Goal: Task Accomplishment & Management: Manage account settings

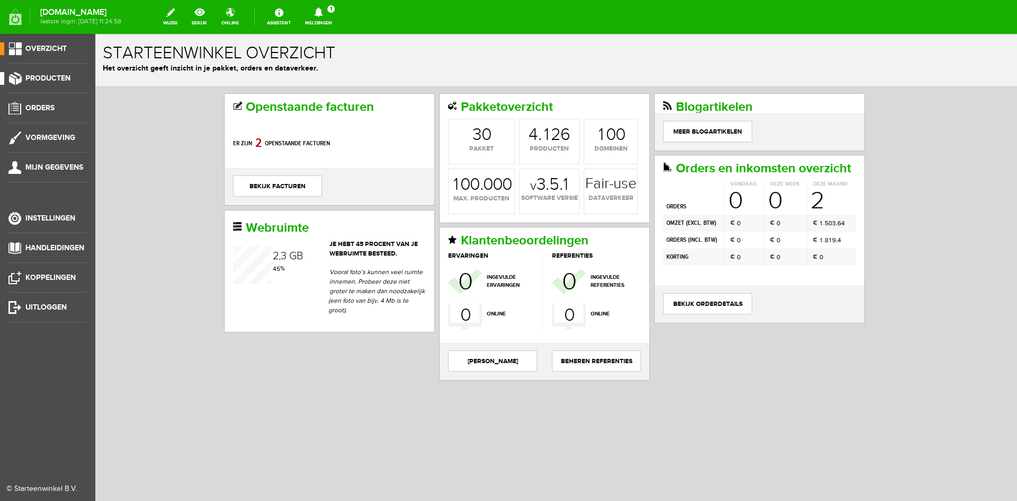
click at [58, 75] on span "Producten" at bounding box center [47, 78] width 45 height 9
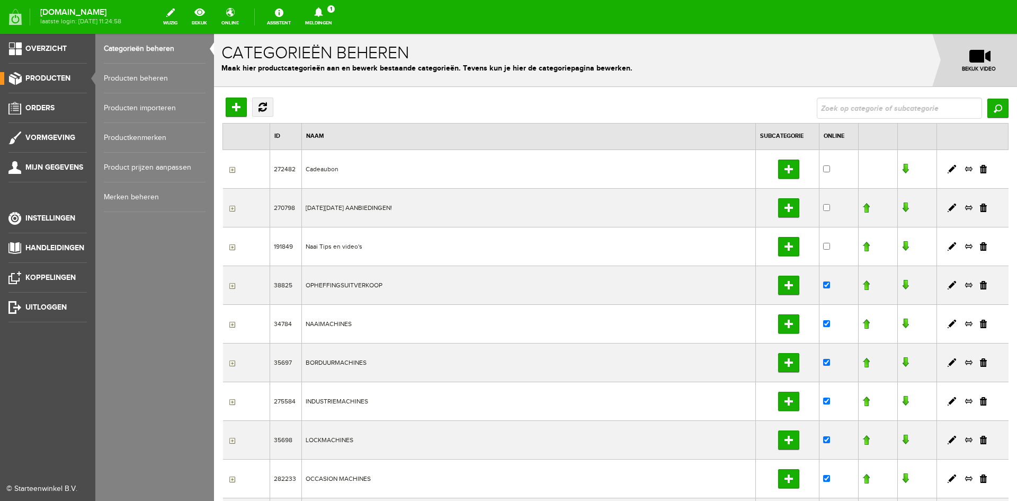
click at [132, 75] on link "Producten beheren" at bounding box center [155, 79] width 102 height 30
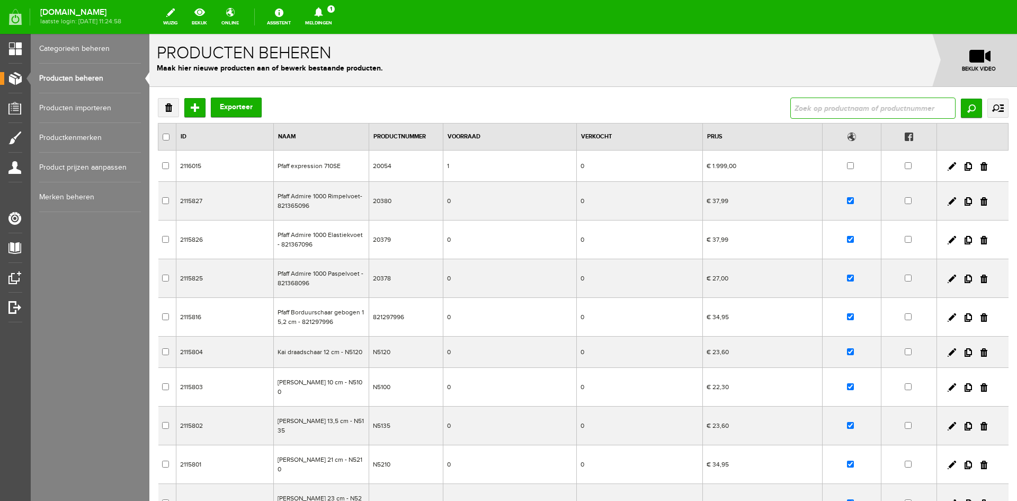
click at [804, 109] on input "text" at bounding box center [873, 108] width 165 height 21
type input "sugar rush"
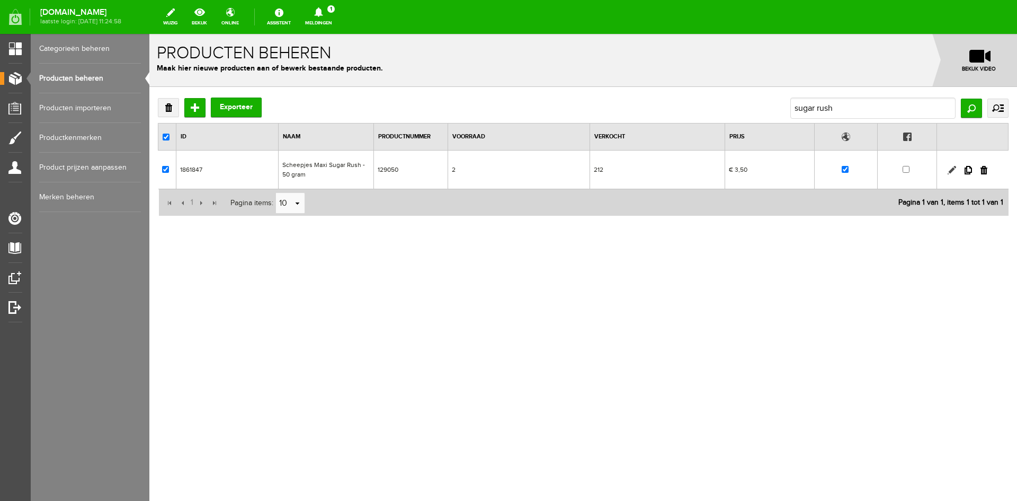
click at [952, 168] on link at bounding box center [952, 170] width 8 height 8
checkbox input "true"
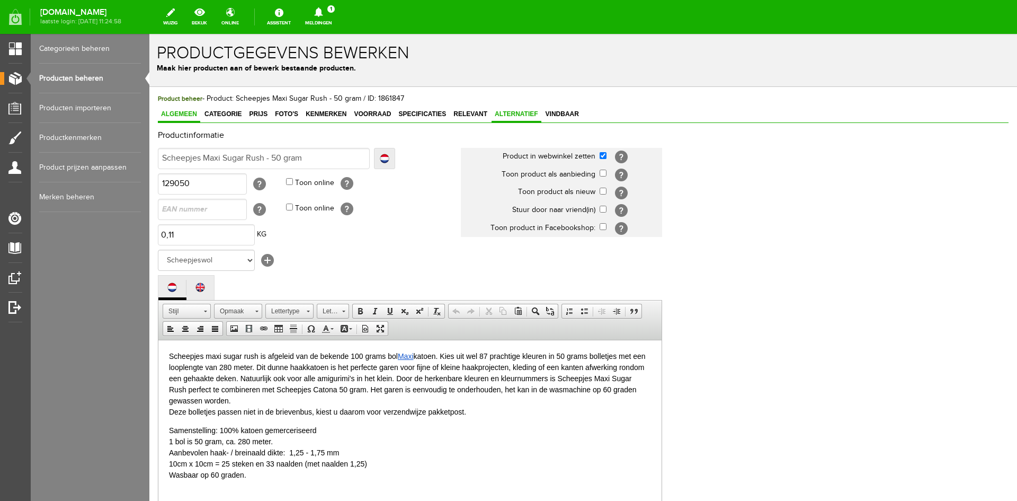
click at [508, 112] on span "Alternatief" at bounding box center [517, 113] width 50 height 7
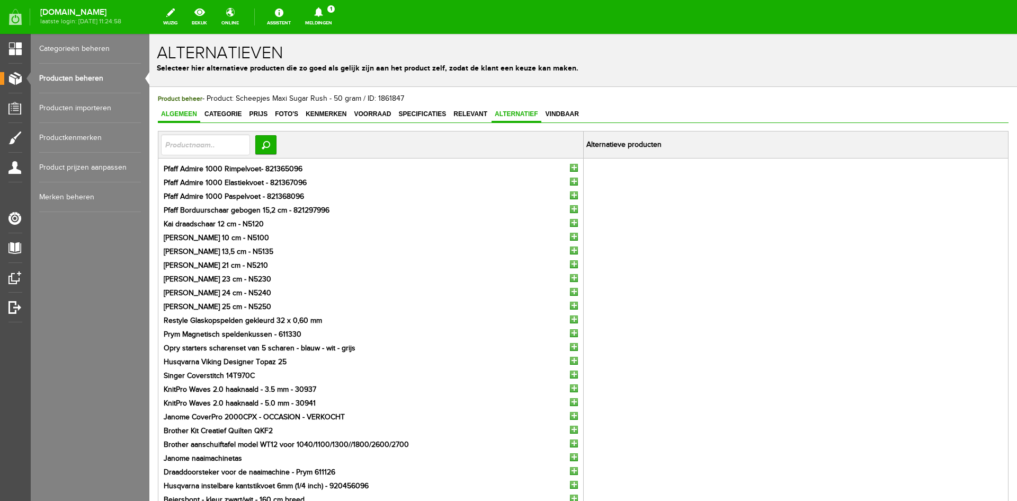
click at [176, 111] on span "Algemeen" at bounding box center [179, 113] width 42 height 7
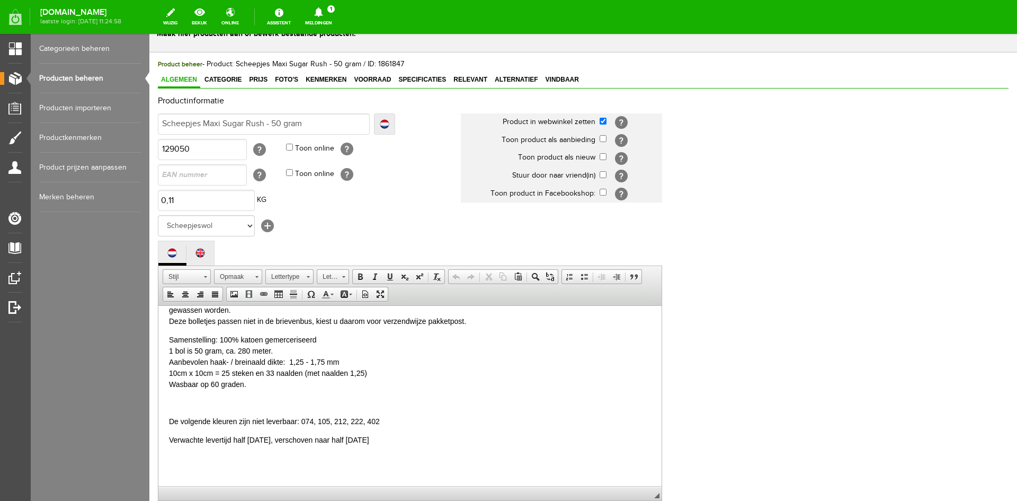
scroll to position [53, 0]
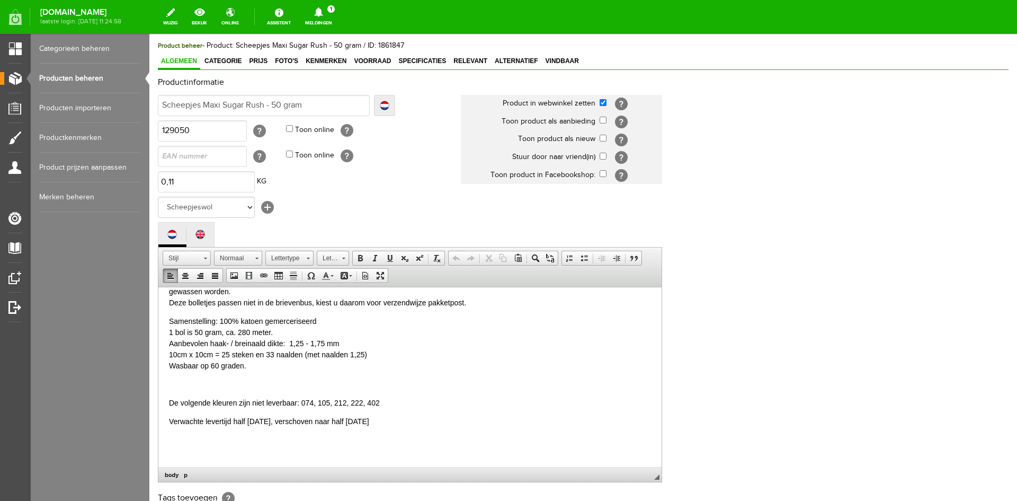
click at [367, 421] on p "Verwachte levertijd half [DATE], verschoven naar half [DATE]" at bounding box center [410, 420] width 482 height 11
click at [403, 420] on p "Verwachte levertijd half [DATE], verschoven naar eind [DATE]" at bounding box center [410, 420] width 482 height 11
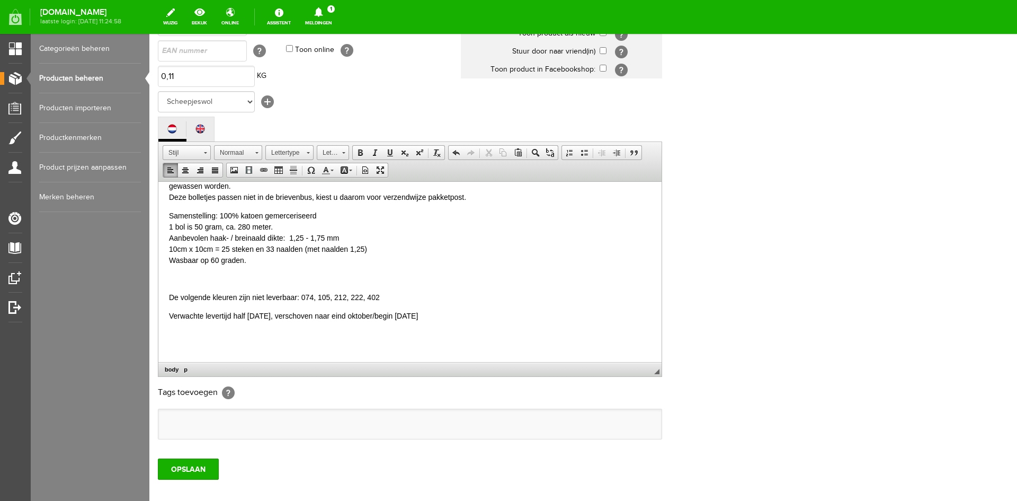
scroll to position [159, 0]
click at [179, 468] on input "OPSLAAN" at bounding box center [188, 468] width 61 height 21
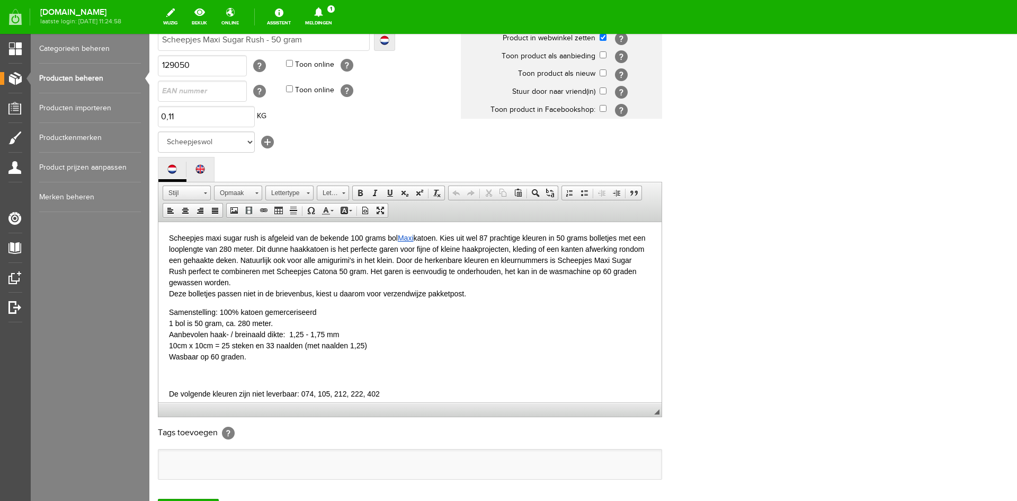
scroll to position [216, 0]
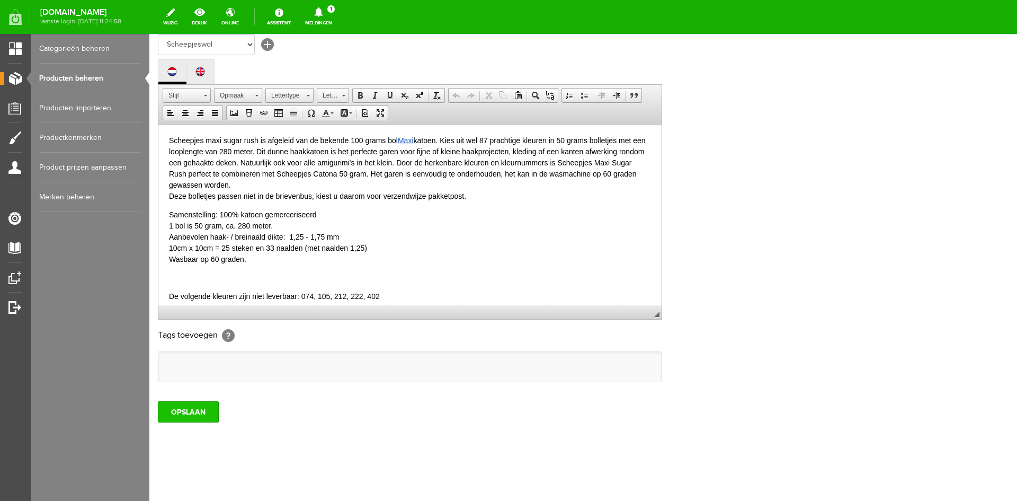
click at [197, 414] on input "OPSLAAN" at bounding box center [188, 411] width 61 height 21
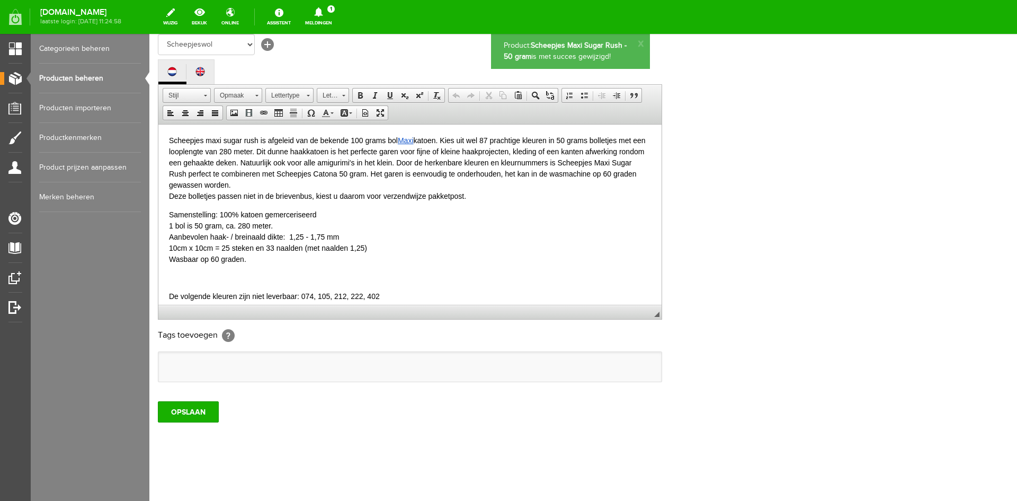
scroll to position [0, 0]
click at [61, 75] on link "Producten beheren" at bounding box center [90, 79] width 102 height 30
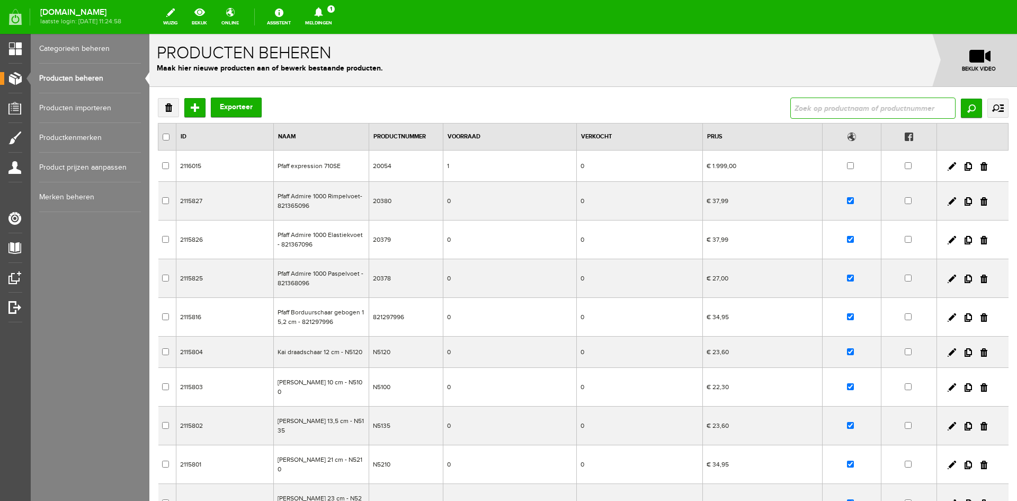
click at [840, 105] on input "text" at bounding box center [873, 108] width 165 height 21
click at [84, 78] on link "Producten beheren" at bounding box center [90, 79] width 102 height 30
click at [800, 107] on input "text" at bounding box center [873, 108] width 165 height 21
type input "me"
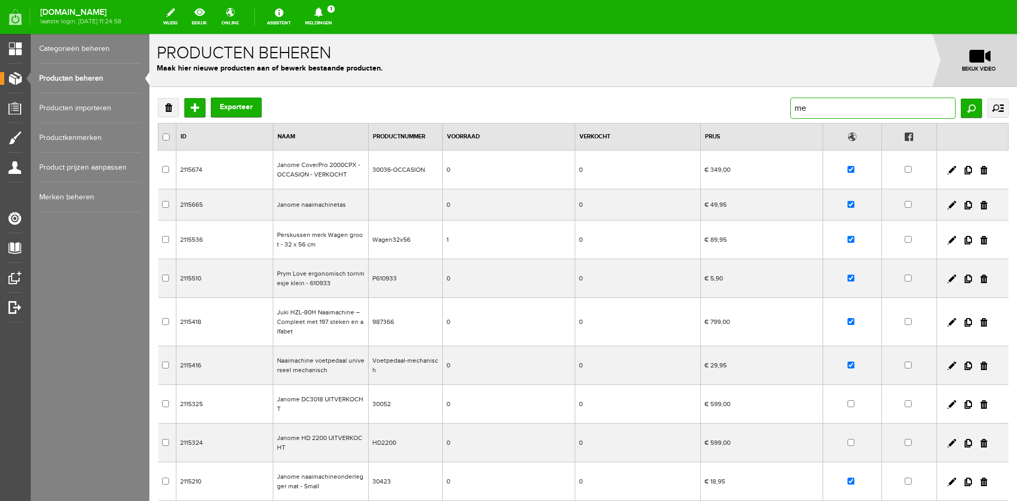
drag, startPoint x: 805, startPoint y: 112, endPoint x: 768, endPoint y: 112, distance: 37.1
click at [768, 112] on div "Verwijderen Toevoegen Exporteer me Zoeken uitgebreid zoeken Categorie Cadeaubon…" at bounding box center [583, 108] width 851 height 21
type input "elite"
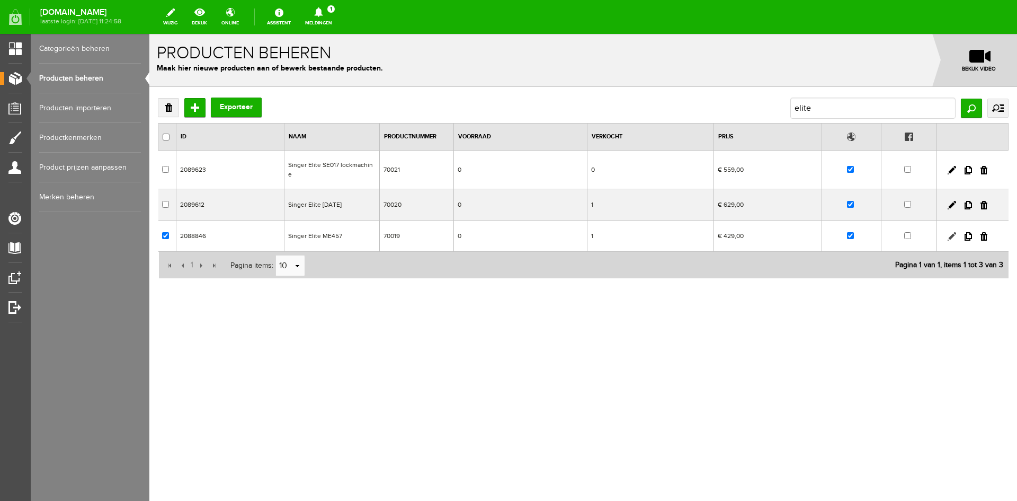
click at [952, 232] on link at bounding box center [952, 236] width 8 height 8
checkbox input "true"
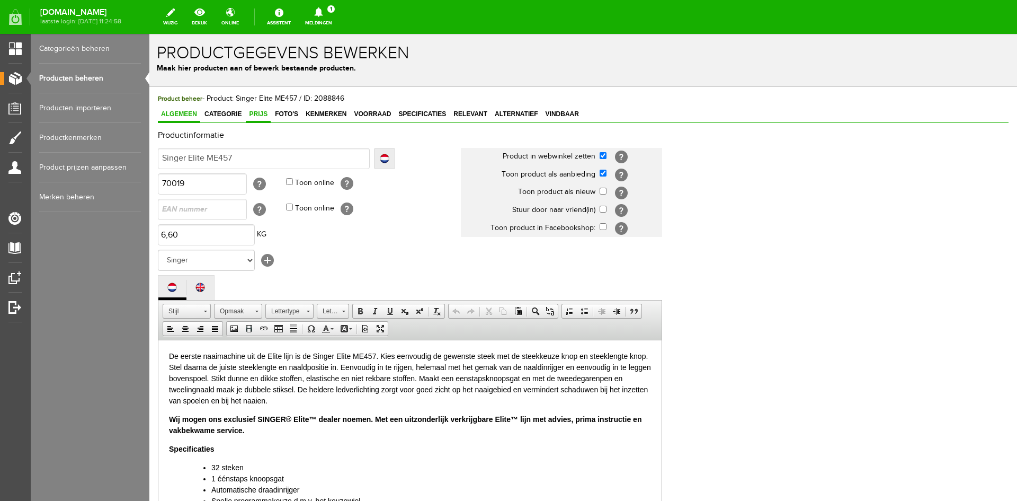
click at [257, 115] on span "Prijs" at bounding box center [258, 113] width 25 height 7
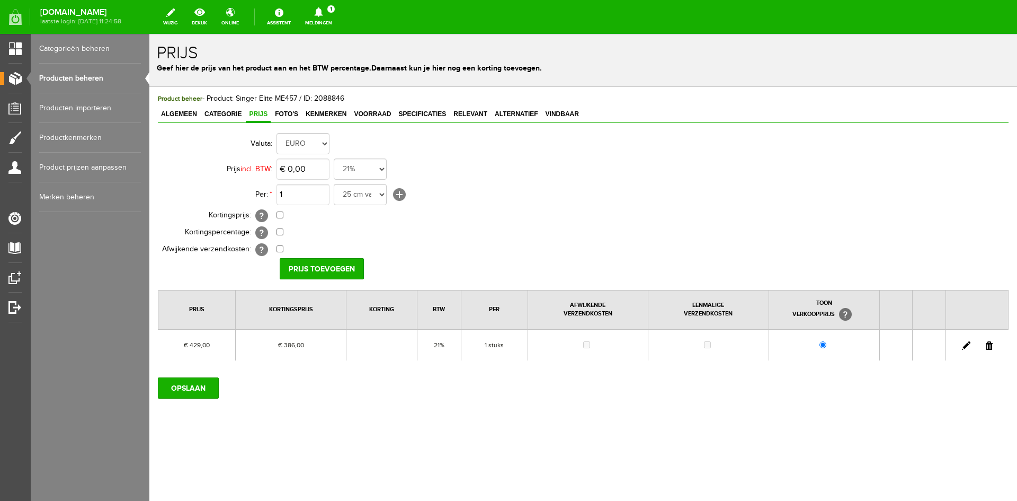
click at [967, 343] on link at bounding box center [966, 345] width 8 height 8
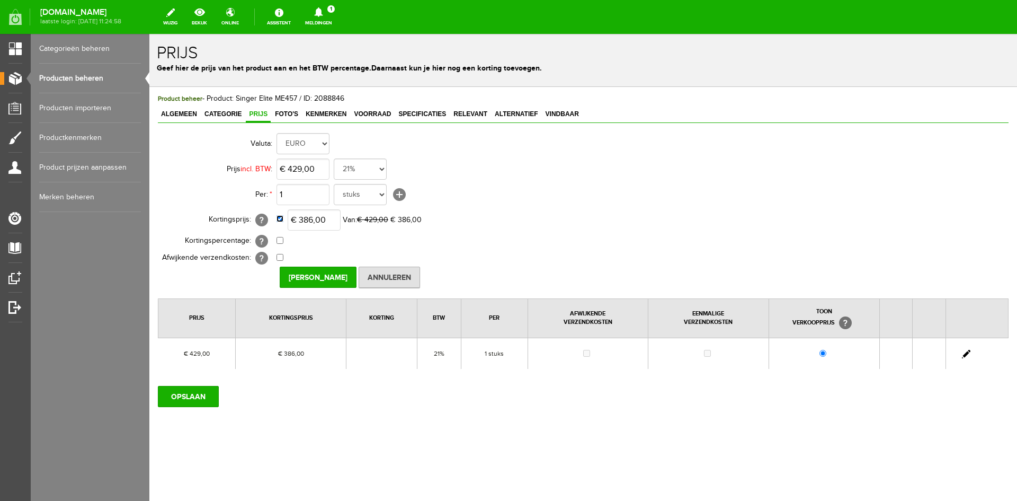
click at [280, 217] on input "checkbox" at bounding box center [280, 218] width 7 height 7
checkbox input "false"
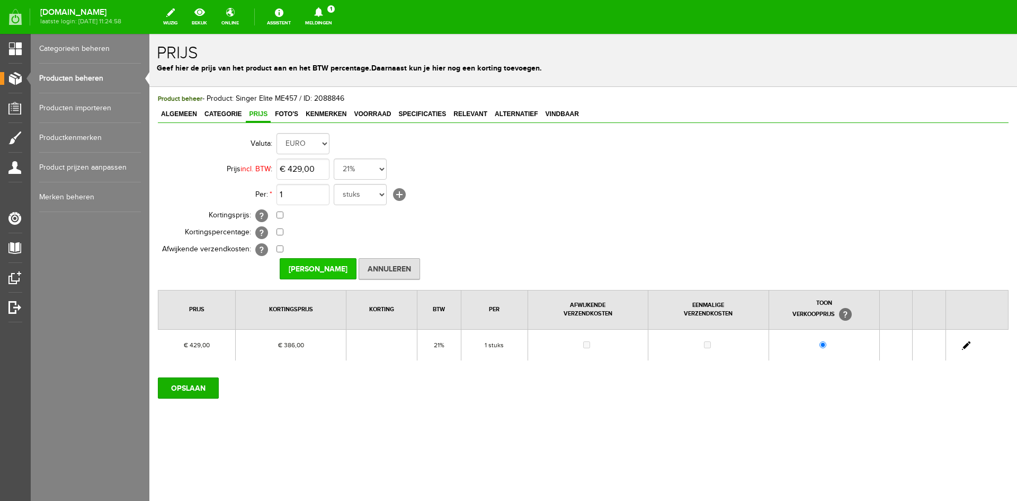
click at [317, 265] on input "[PERSON_NAME]" at bounding box center [318, 268] width 77 height 21
click at [201, 385] on input "OPSLAAN" at bounding box center [188, 387] width 61 height 21
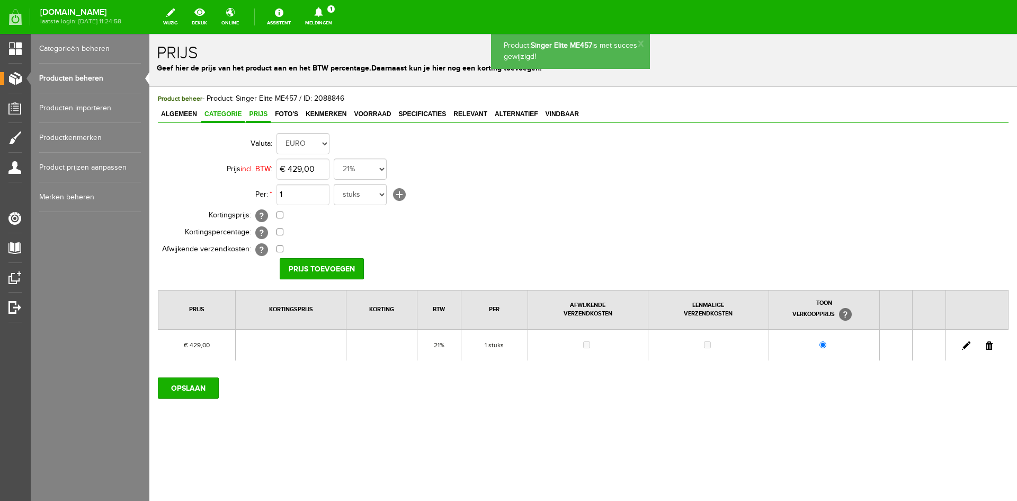
click at [222, 113] on span "Categorie" at bounding box center [222, 113] width 43 height 7
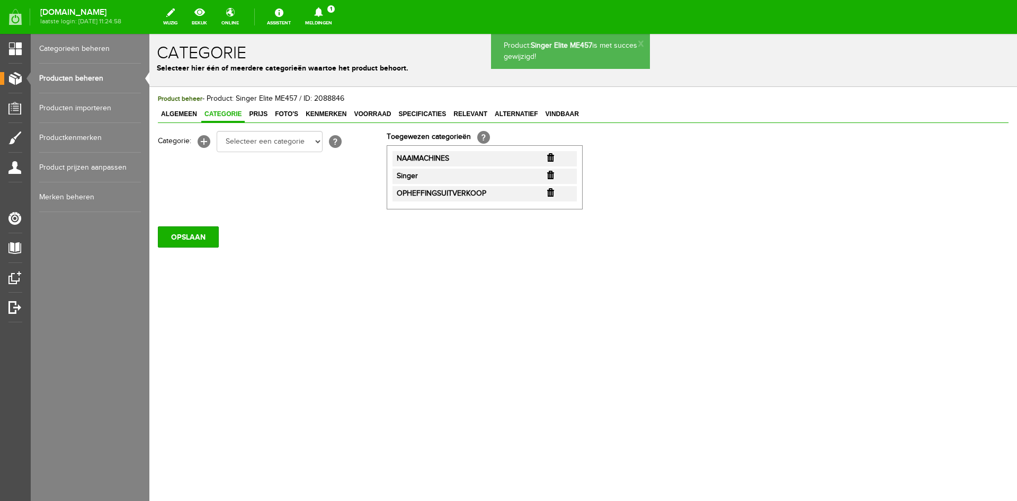
click at [554, 192] on li "OPHEFFINGSUITVERKOOP" at bounding box center [485, 193] width 184 height 15
click at [552, 192] on input "button" at bounding box center [550, 192] width 7 height 8
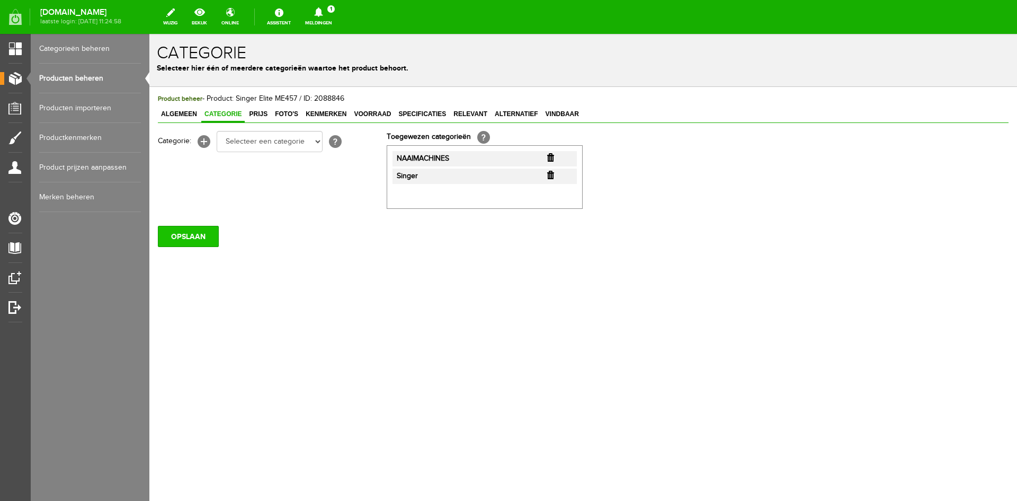
click at [192, 234] on input "OPSLAAN" at bounding box center [188, 236] width 61 height 21
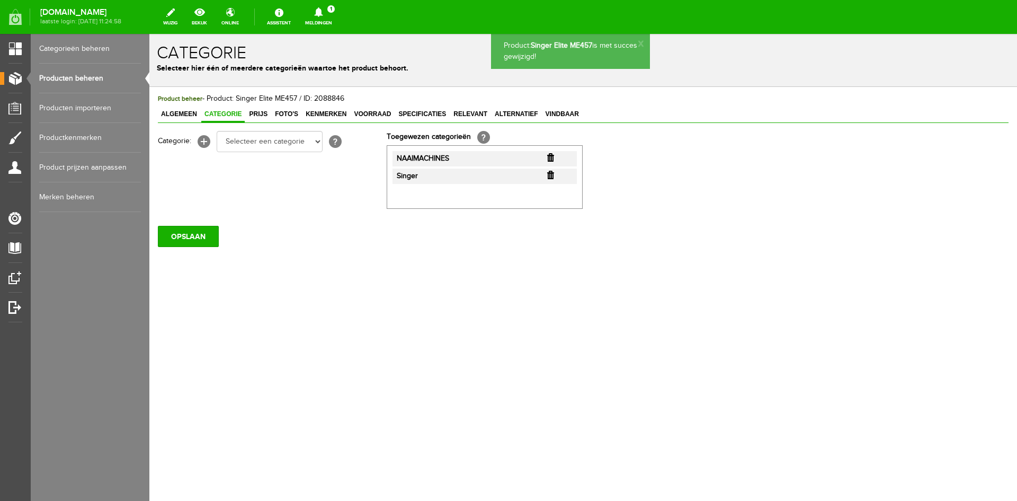
click at [83, 78] on link "Producten beheren" at bounding box center [90, 79] width 102 height 30
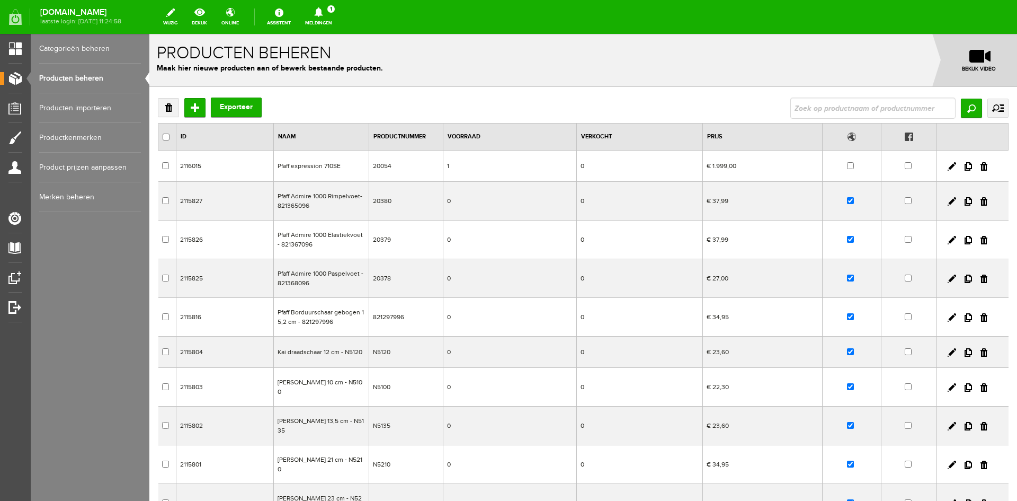
click at [811, 109] on input "text" at bounding box center [873, 108] width 165 height 21
type input "topaz"
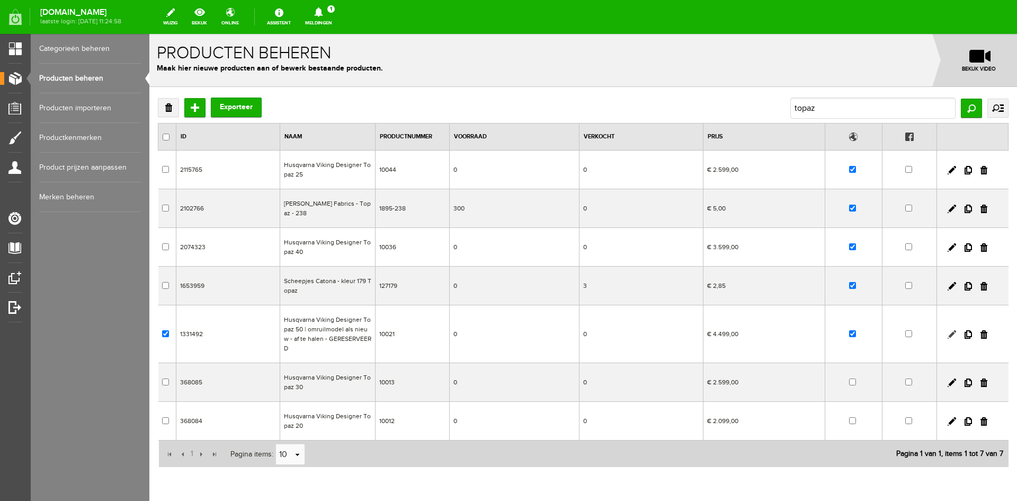
click at [948, 330] on link at bounding box center [952, 334] width 8 height 8
checkbox input "true"
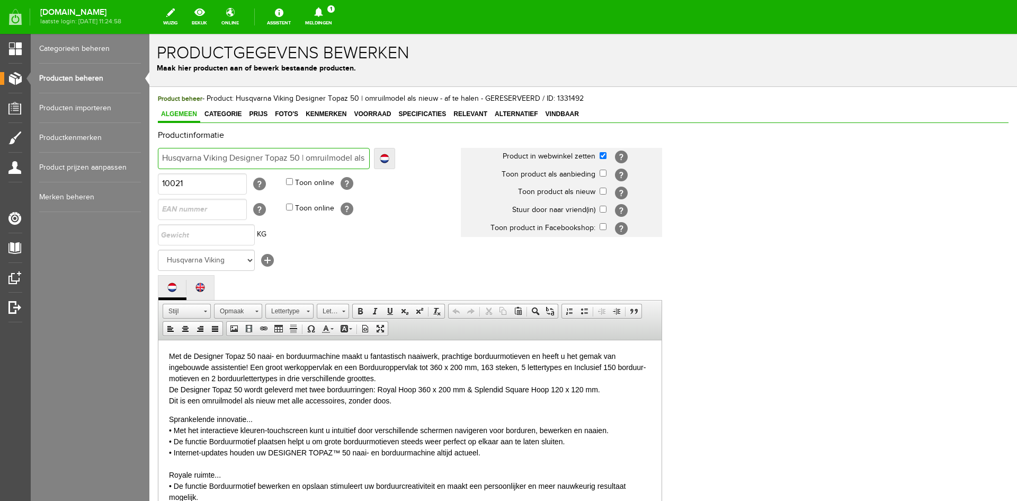
click at [346, 157] on input "Husqvarna Viking Designer Topaz 50 | omruilmodel als nieuw - af te halen - GERE…" at bounding box center [264, 158] width 212 height 21
type input "Husqvarna Viking Designer Topaz 50 | omruilmodel als nieuw - af te halen -"
type input "Husqvarna Viking Designer Topaz 50 | omruilmodel als nieuw - af te halen"
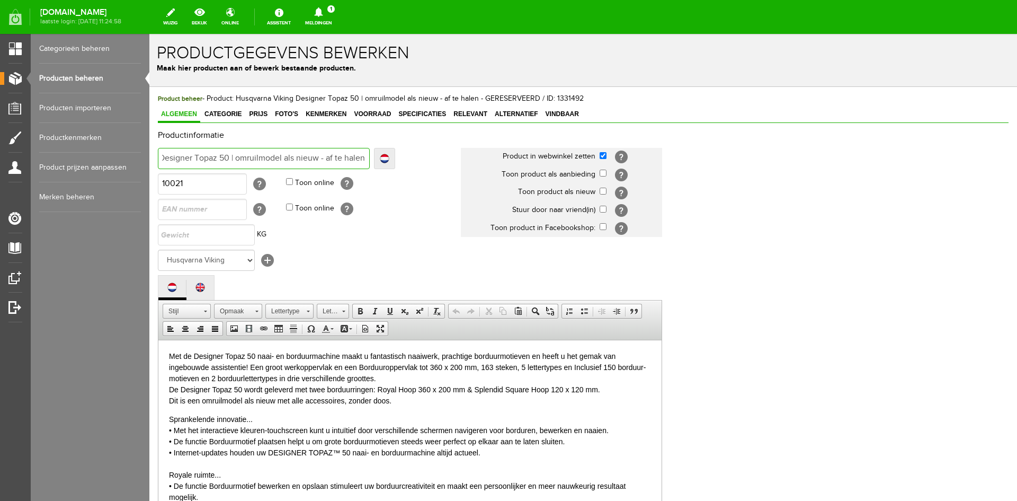
scroll to position [0, 74]
type input "Husqvarna Viking Designer Topaz 50 | omruilmodel als nieuw - af te halen"
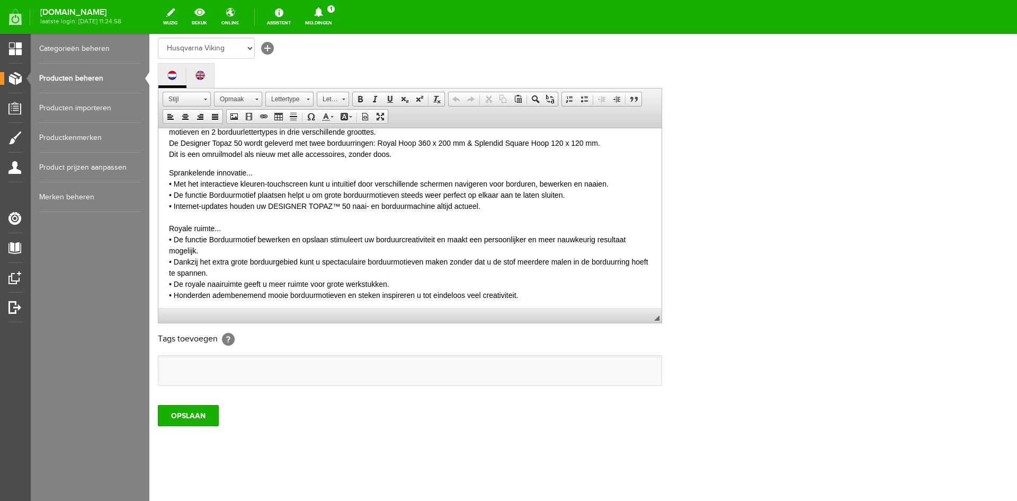
scroll to position [53, 0]
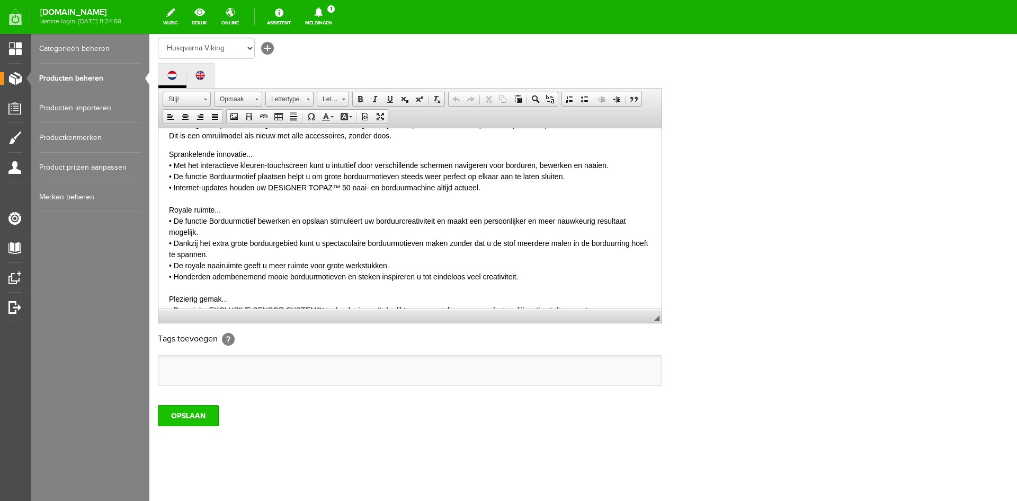
type input "Husqvarna Viking Designer Topaz 50 | omruilmodel als nieuw - af te halen"
click at [185, 418] on input "OPSLAAN" at bounding box center [188, 415] width 61 height 21
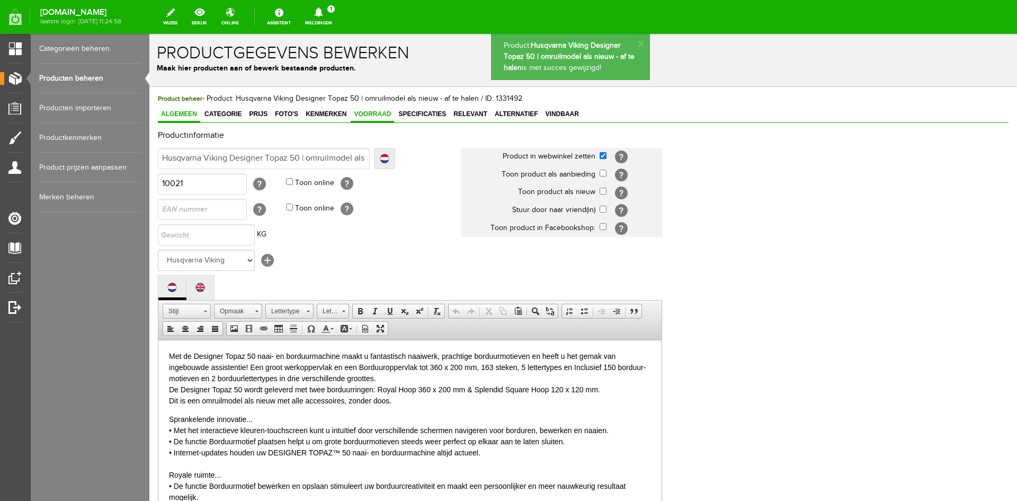
click at [378, 112] on span "Voorraad" at bounding box center [372, 113] width 43 height 7
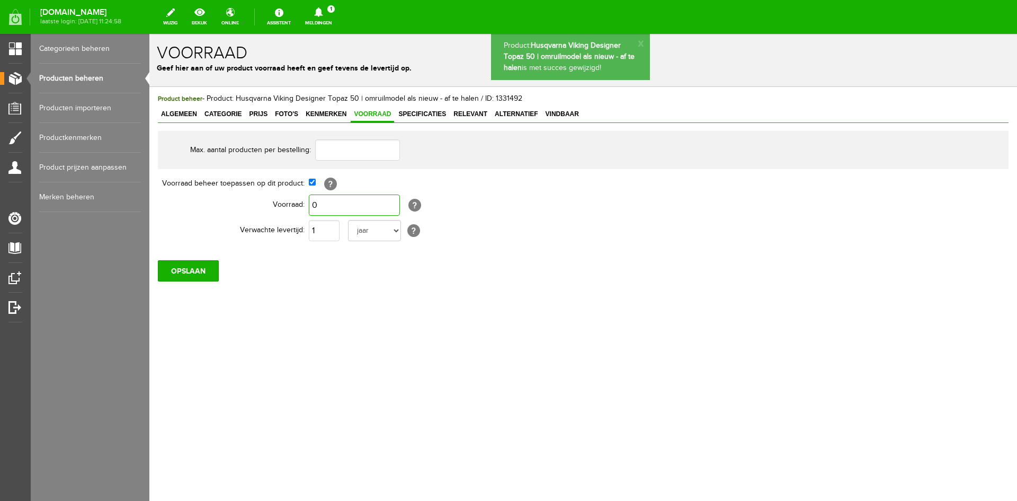
click at [322, 206] on input "0" at bounding box center [354, 204] width 91 height 21
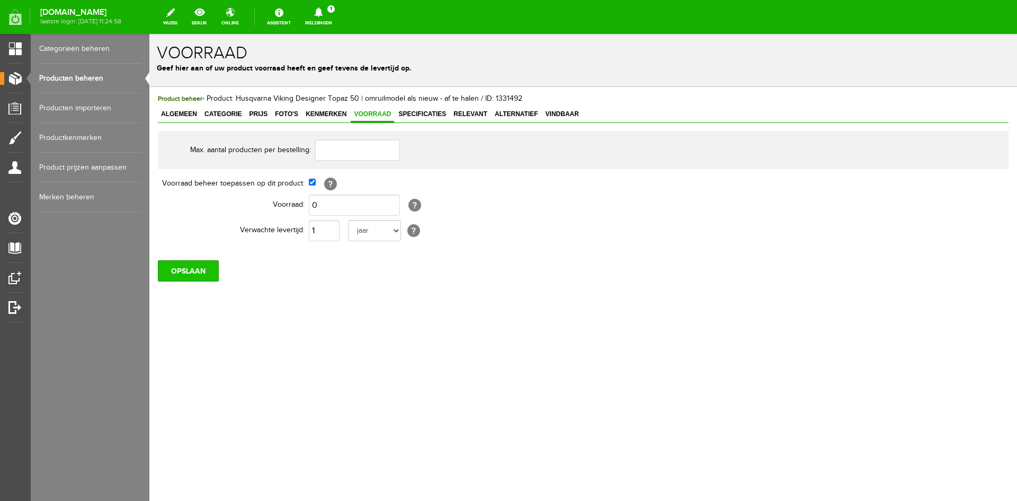
click at [186, 275] on input "OPSLAAN" at bounding box center [188, 270] width 61 height 21
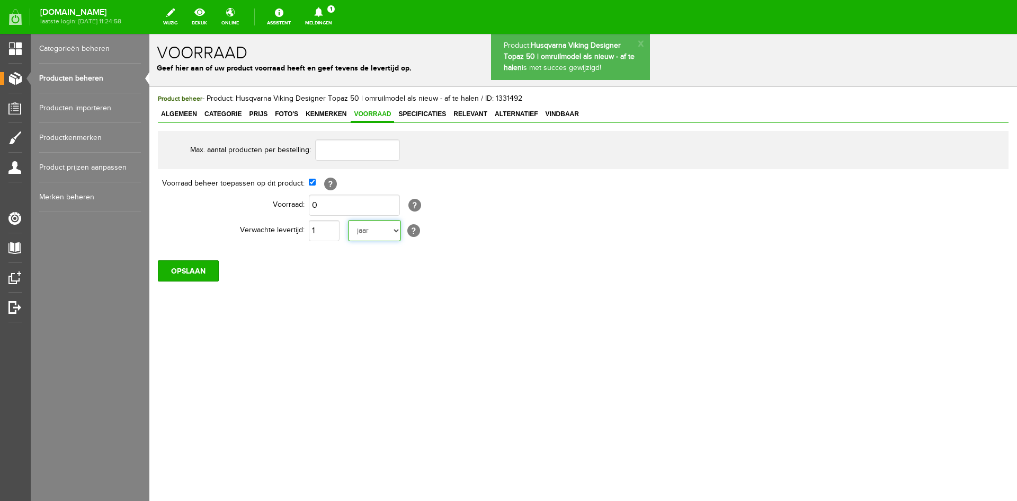
click at [398, 228] on select "dag dagen week weken maand maanden jaar jaren werkdagen" at bounding box center [374, 230] width 53 height 21
select select "day"
click at [348, 220] on select "dag dagen week weken maand maanden jaar jaren werkdagen" at bounding box center [374, 230] width 53 height 21
click at [192, 272] on input "OPSLAAN" at bounding box center [188, 270] width 61 height 21
click at [60, 76] on link "Producten beheren" at bounding box center [90, 79] width 102 height 30
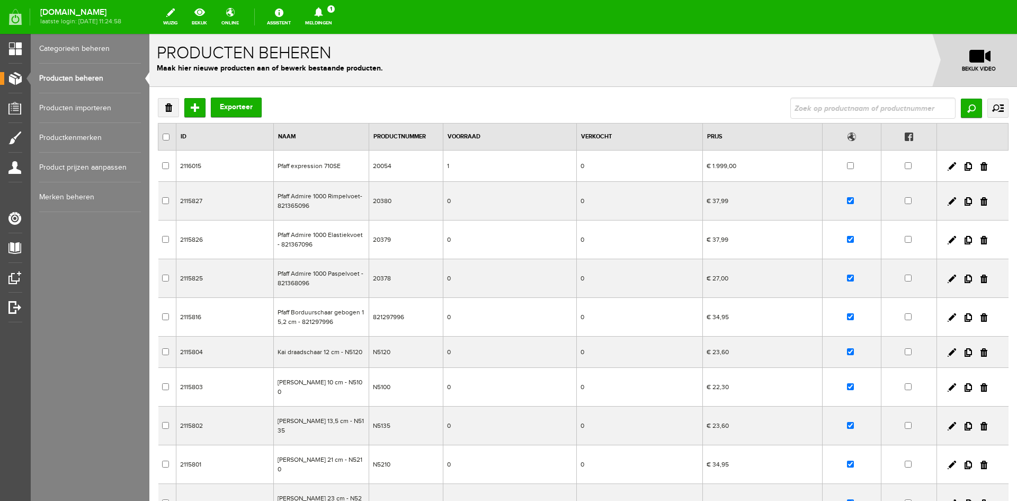
click at [323, 15] on icon at bounding box center [318, 12] width 8 height 10
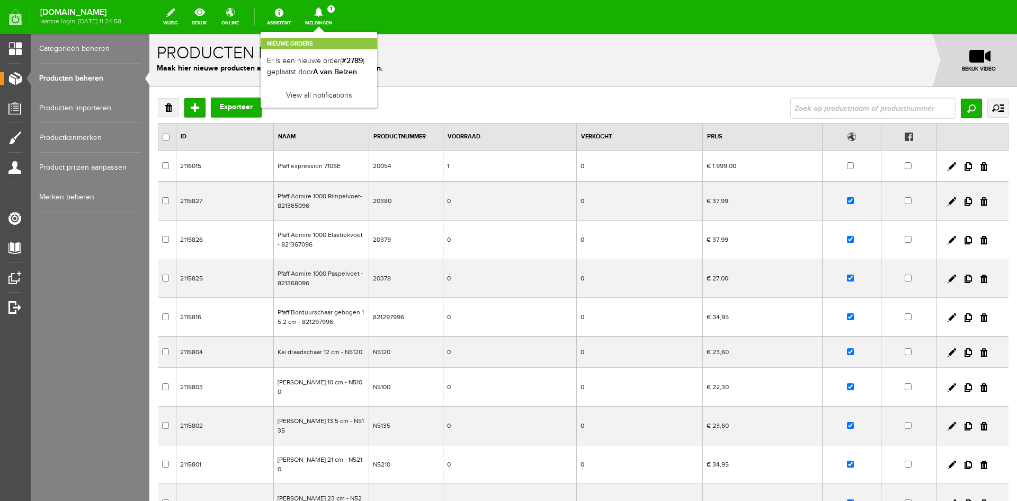
click at [57, 74] on link "Producten beheren" at bounding box center [90, 79] width 102 height 30
